Goal: Check status: Check status

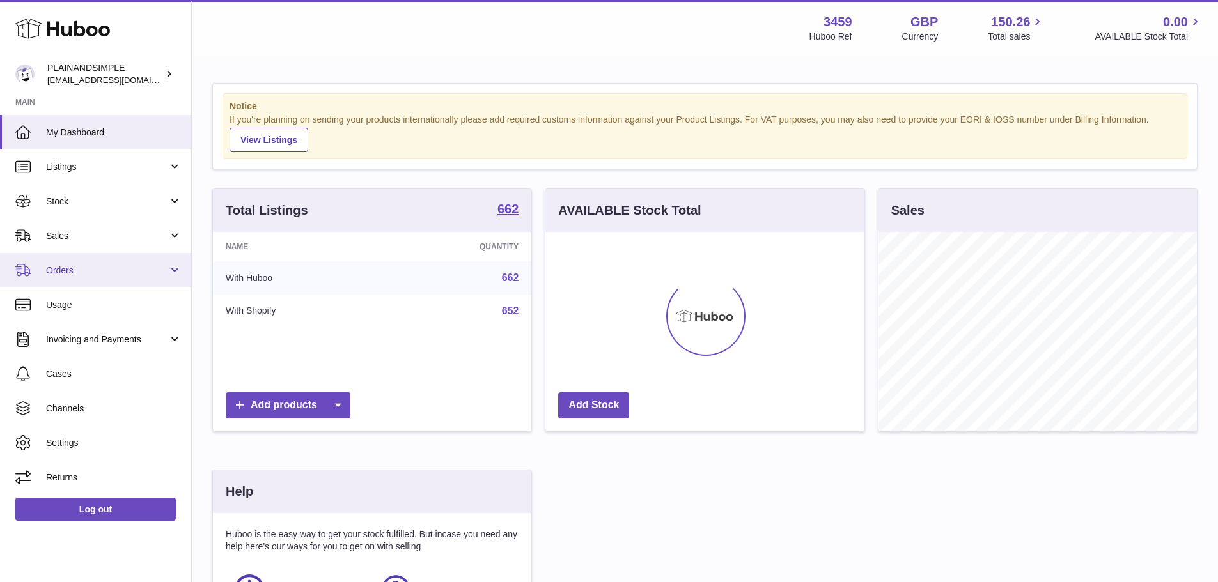
scroll to position [199, 319]
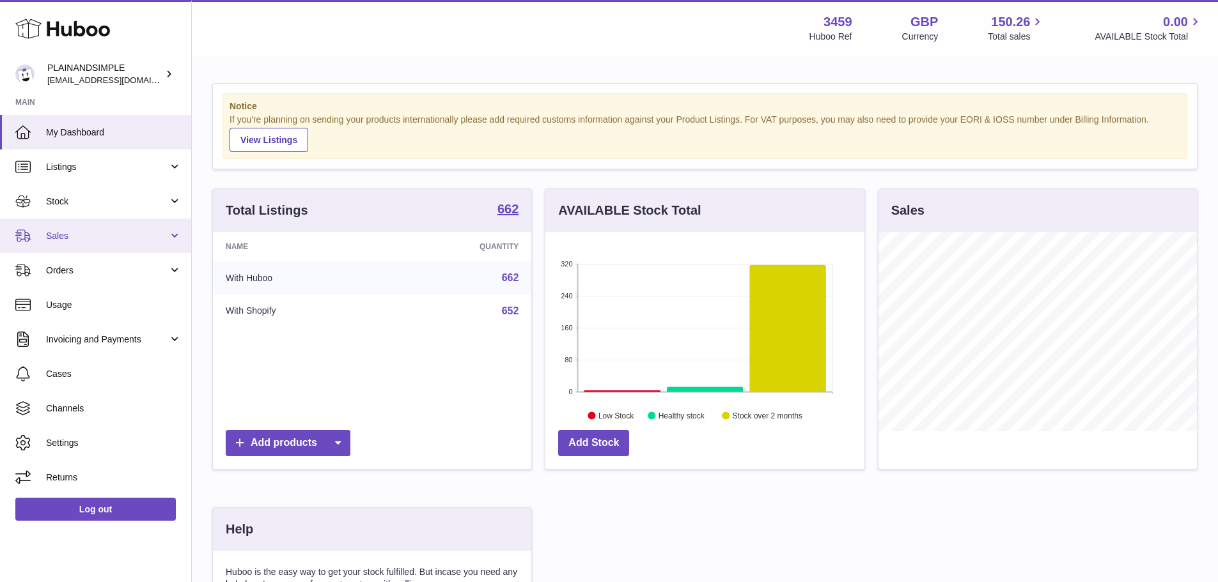
click at [72, 231] on span "Sales" at bounding box center [107, 236] width 122 height 12
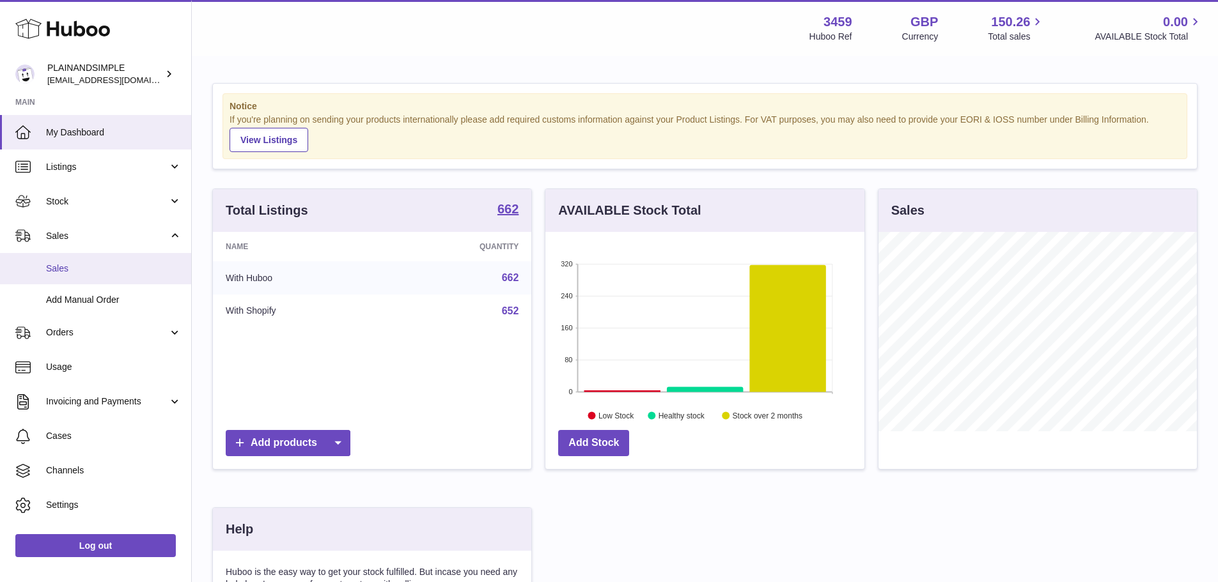
click at [70, 267] on span "Sales" at bounding box center [114, 269] width 136 height 12
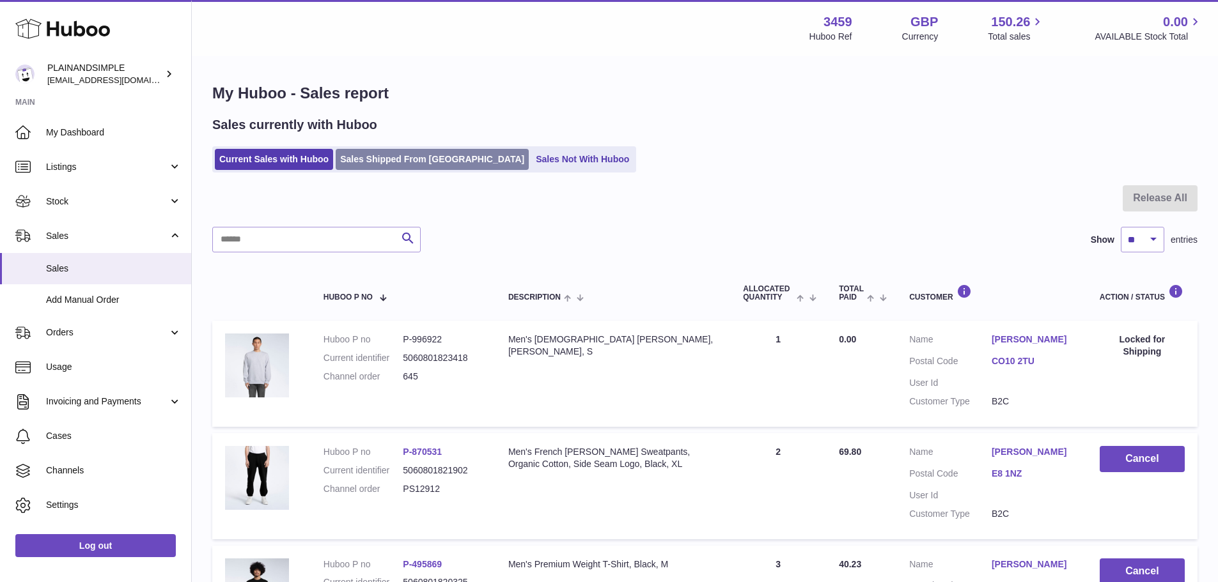
click at [359, 165] on link "Sales Shipped From [GEOGRAPHIC_DATA]" at bounding box center [432, 159] width 193 height 21
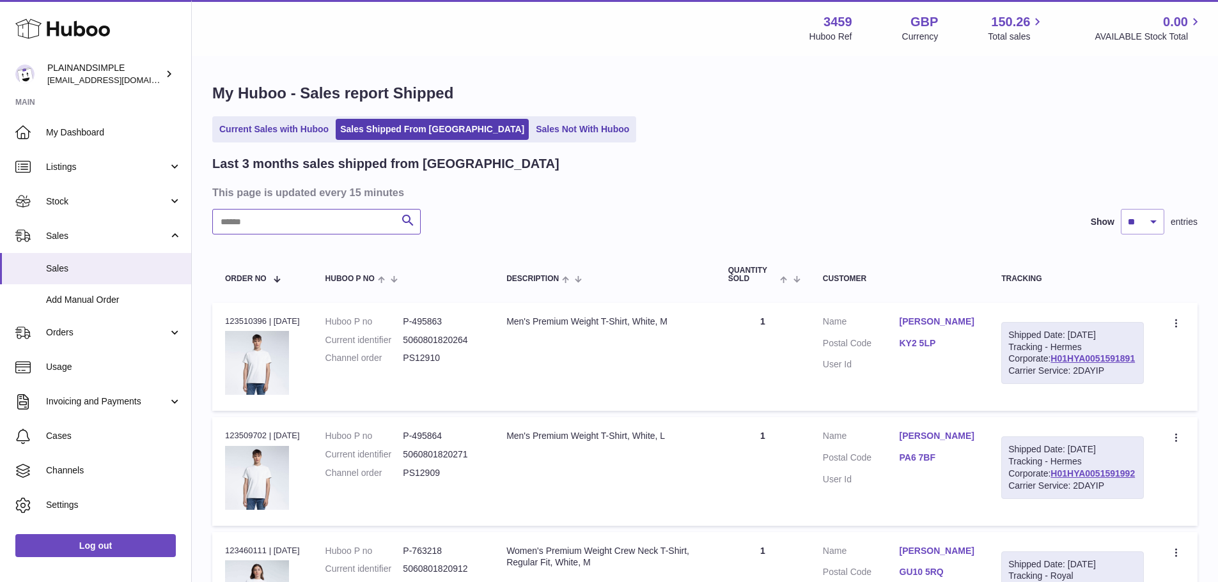
click at [310, 226] on input "text" at bounding box center [316, 222] width 208 height 26
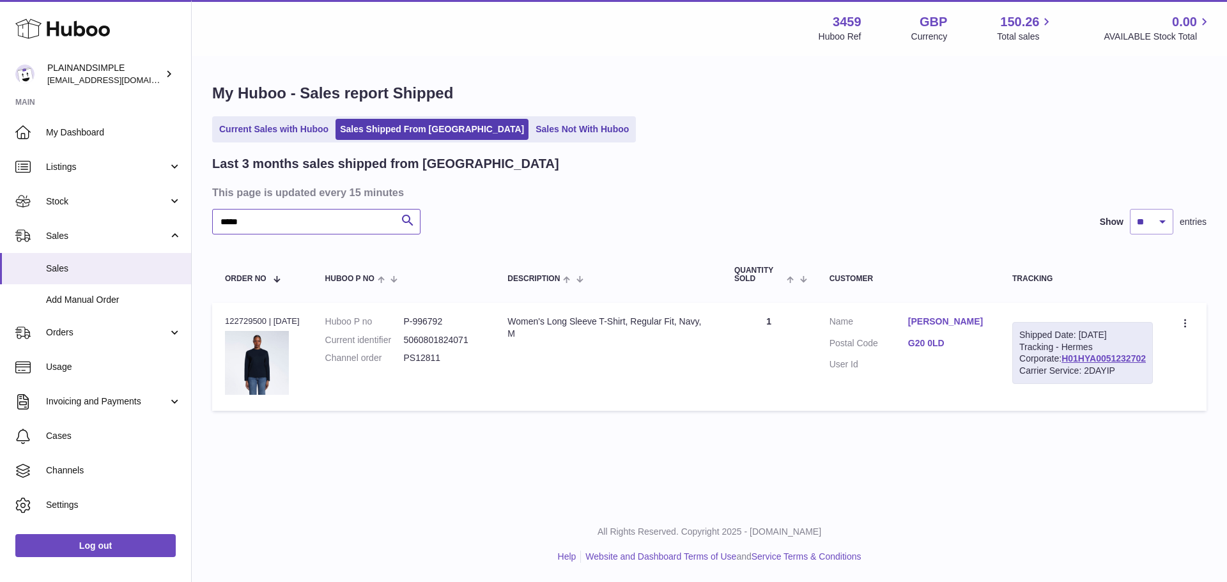
type input "*****"
click at [246, 318] on div "Order no 122729500 | 12th Aug" at bounding box center [262, 322] width 75 height 12
copy div "122729500"
